Goal: Information Seeking & Learning: Learn about a topic

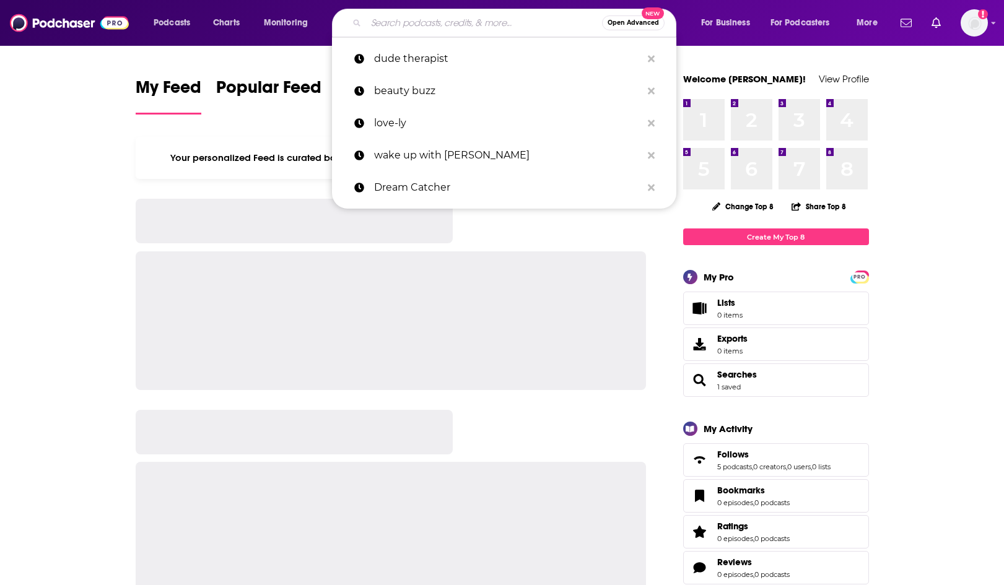
click at [414, 27] on input "Search podcasts, credits, & more..." at bounding box center [484, 23] width 236 height 20
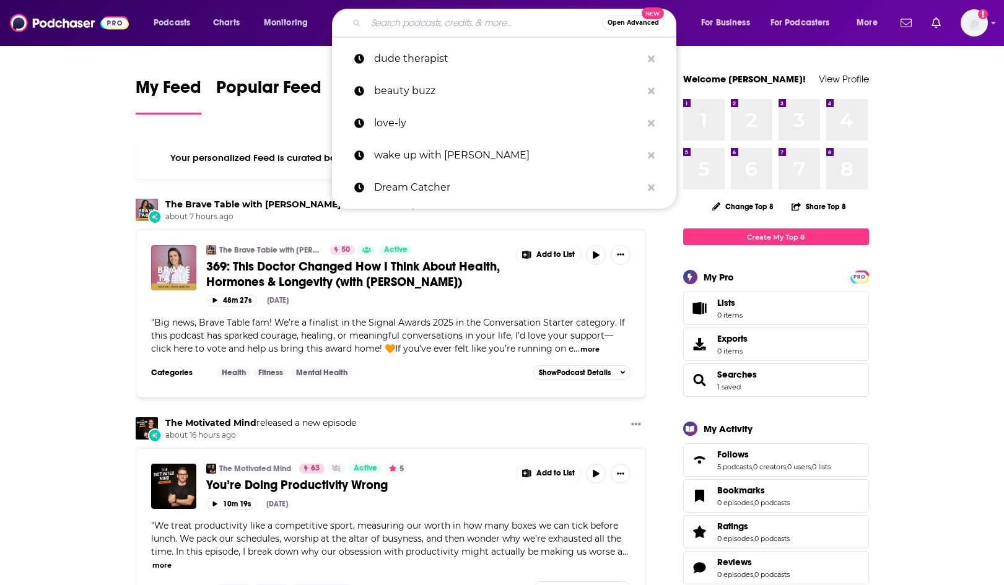
paste input "The ChildPsych Podcast"
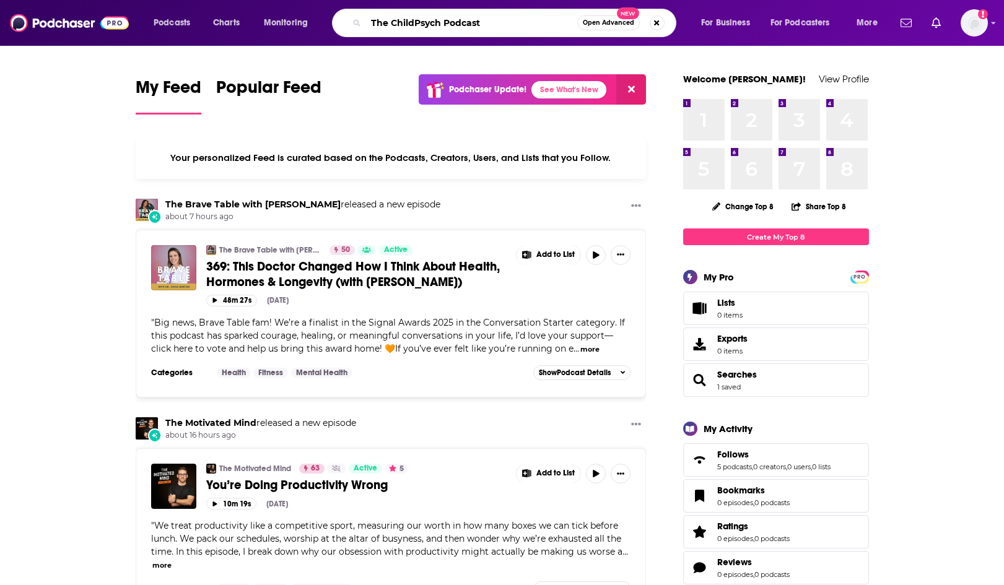
type input "The ChildPsych Podcast"
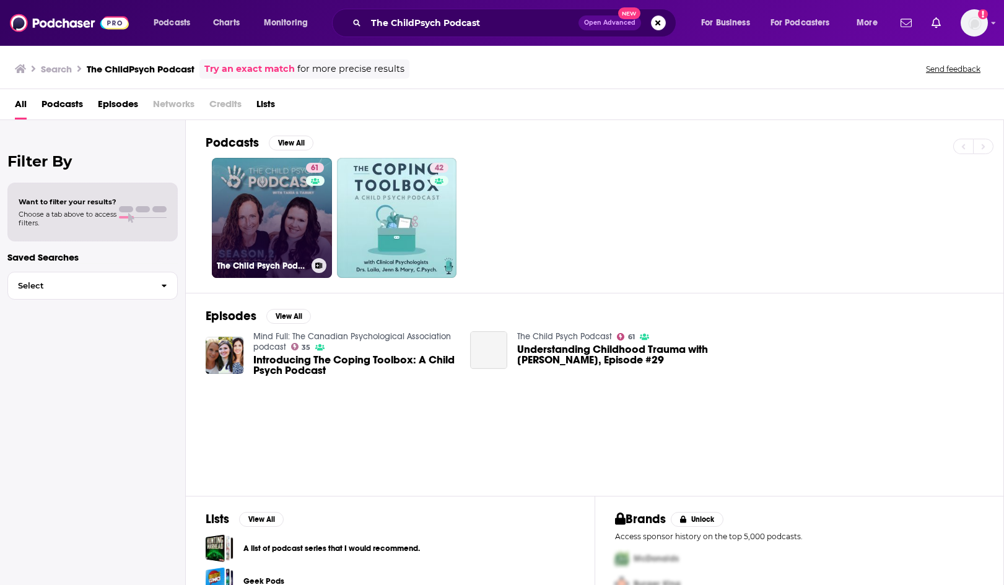
click at [271, 209] on link "61 The Child Psych Podcast" at bounding box center [272, 218] width 120 height 120
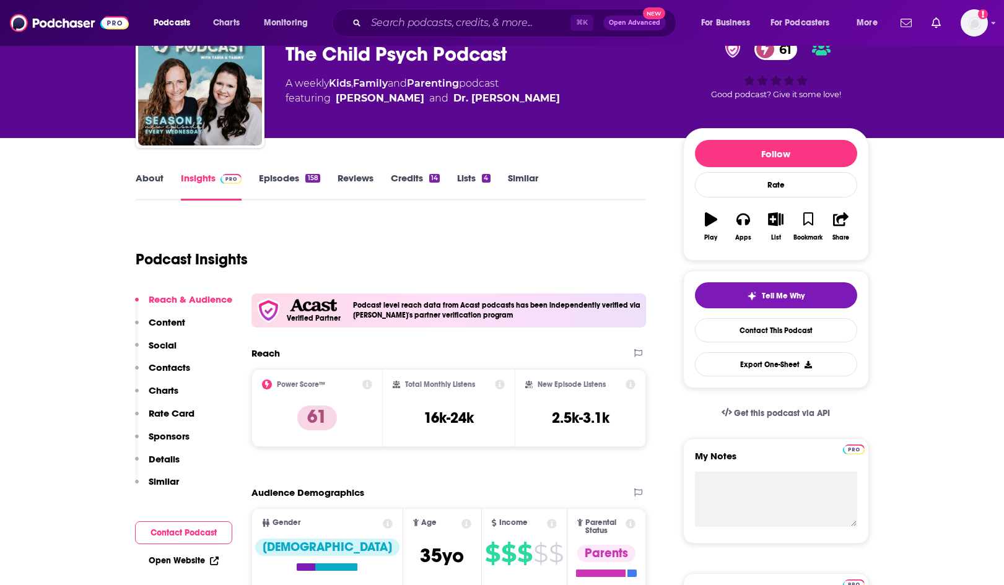
scroll to position [74, 0]
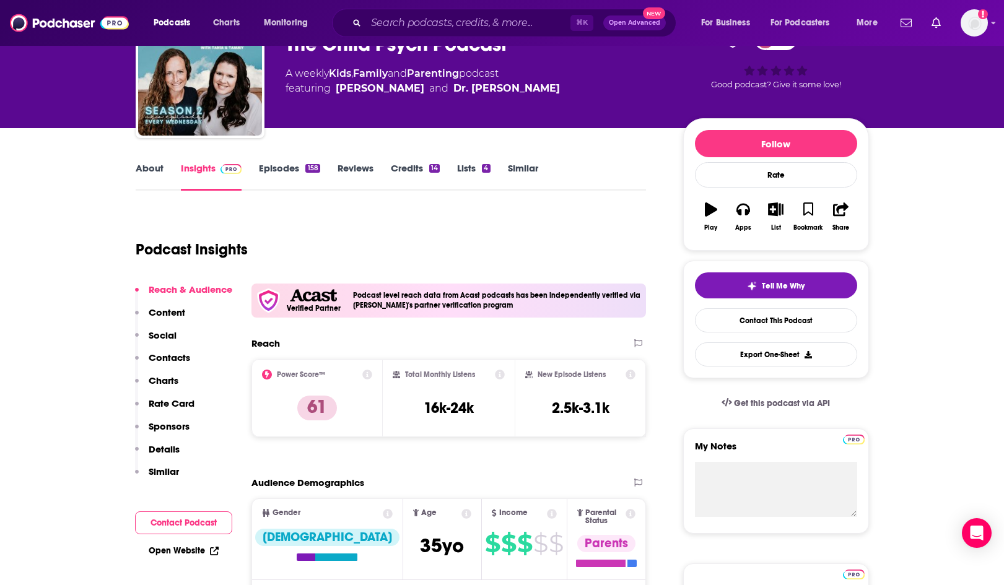
click at [143, 164] on link "About" at bounding box center [150, 176] width 28 height 28
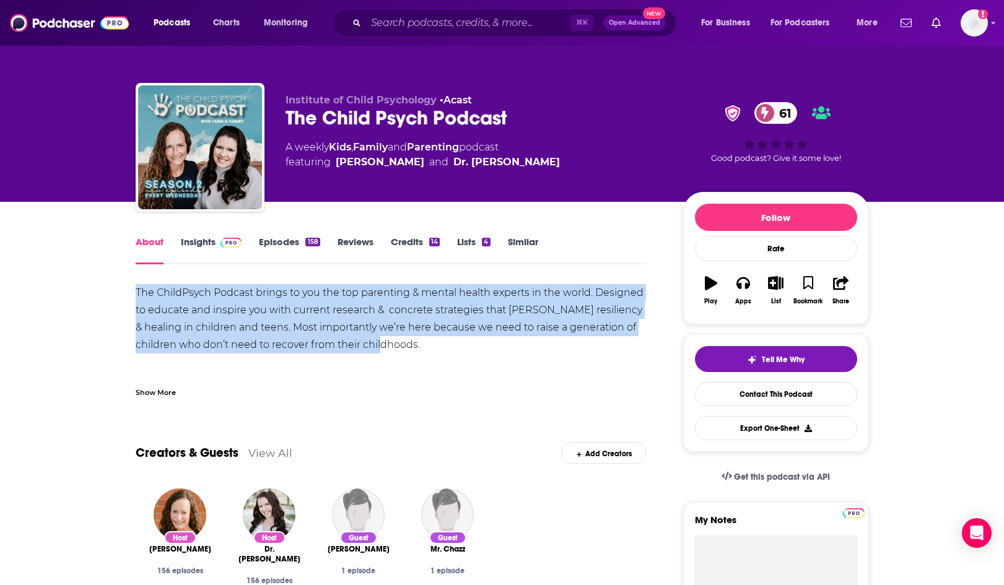
scroll to position [2, 0]
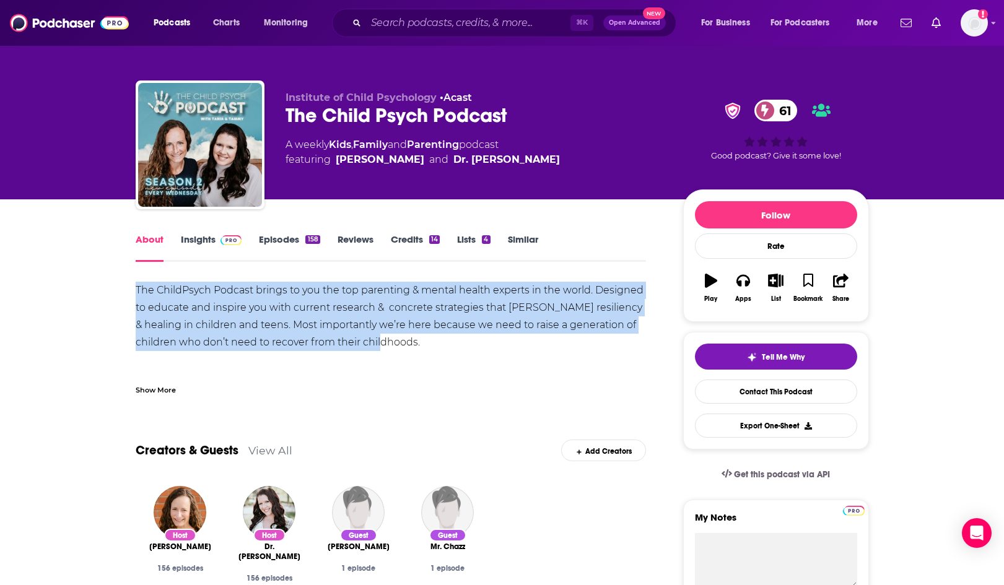
drag, startPoint x: 210, startPoint y: 292, endPoint x: 421, endPoint y: 349, distance: 218.3
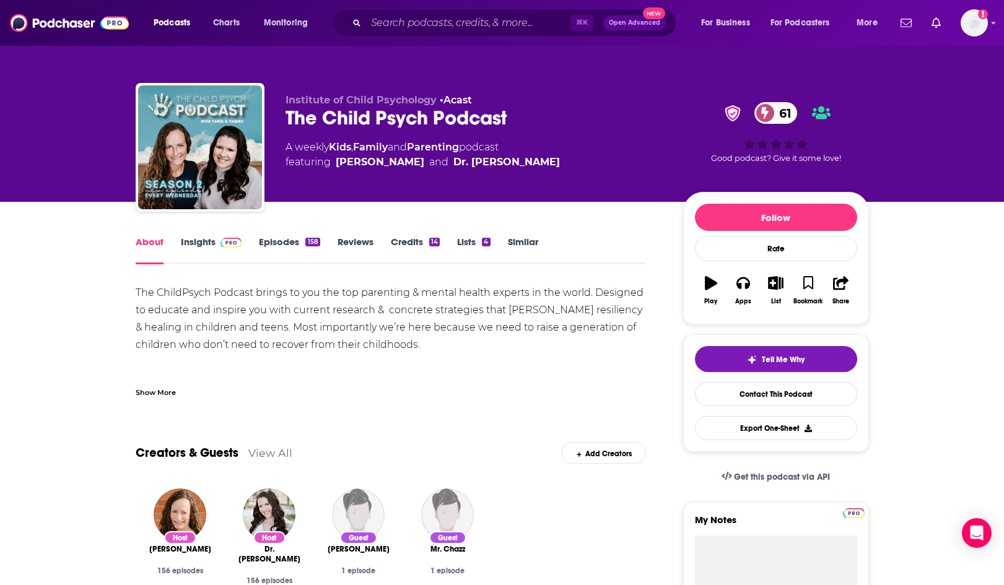
drag, startPoint x: 162, startPoint y: 390, endPoint x: 193, endPoint y: 385, distance: 31.4
click at [162, 389] on div "Show More" at bounding box center [156, 392] width 40 height 12
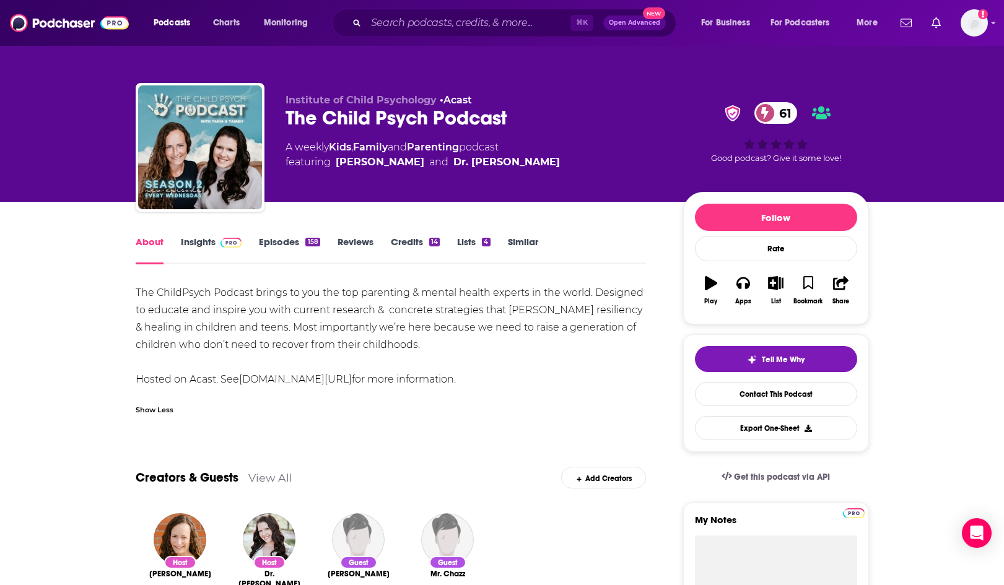
click at [230, 243] on img at bounding box center [231, 243] width 22 height 10
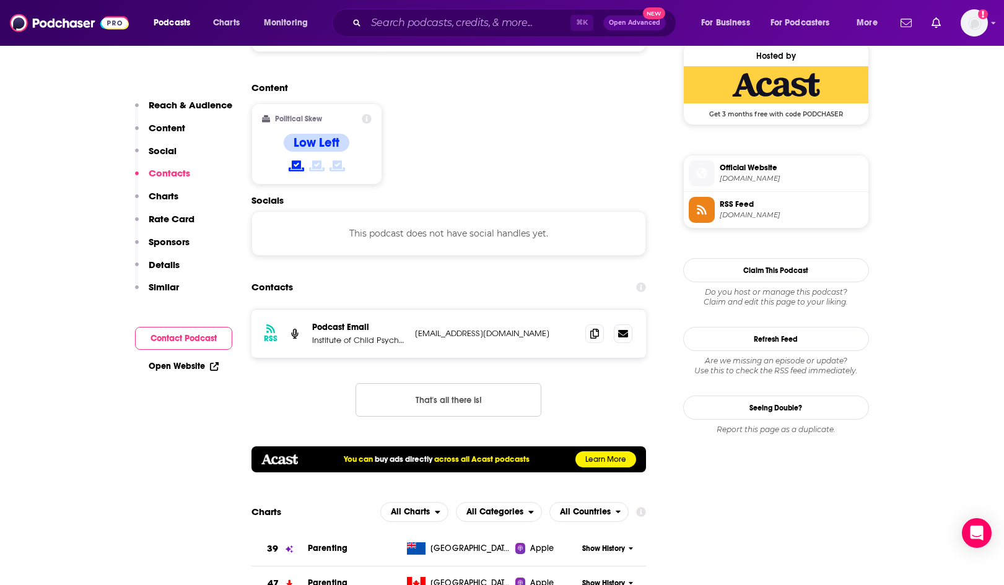
scroll to position [1012, 0]
